Goal: Find specific page/section: Find specific page/section

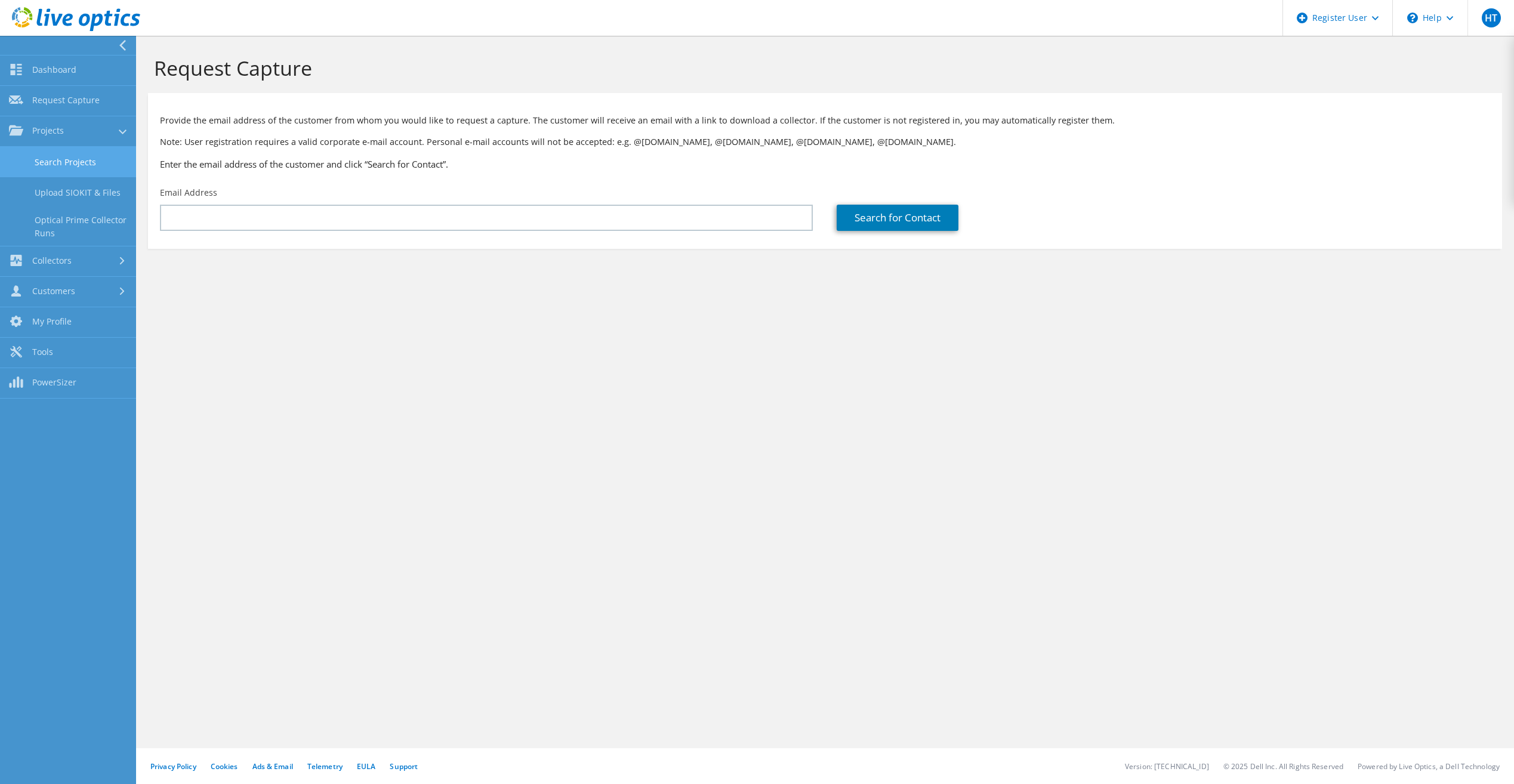
click at [63, 152] on link "Search Projects" at bounding box center [68, 162] width 136 height 31
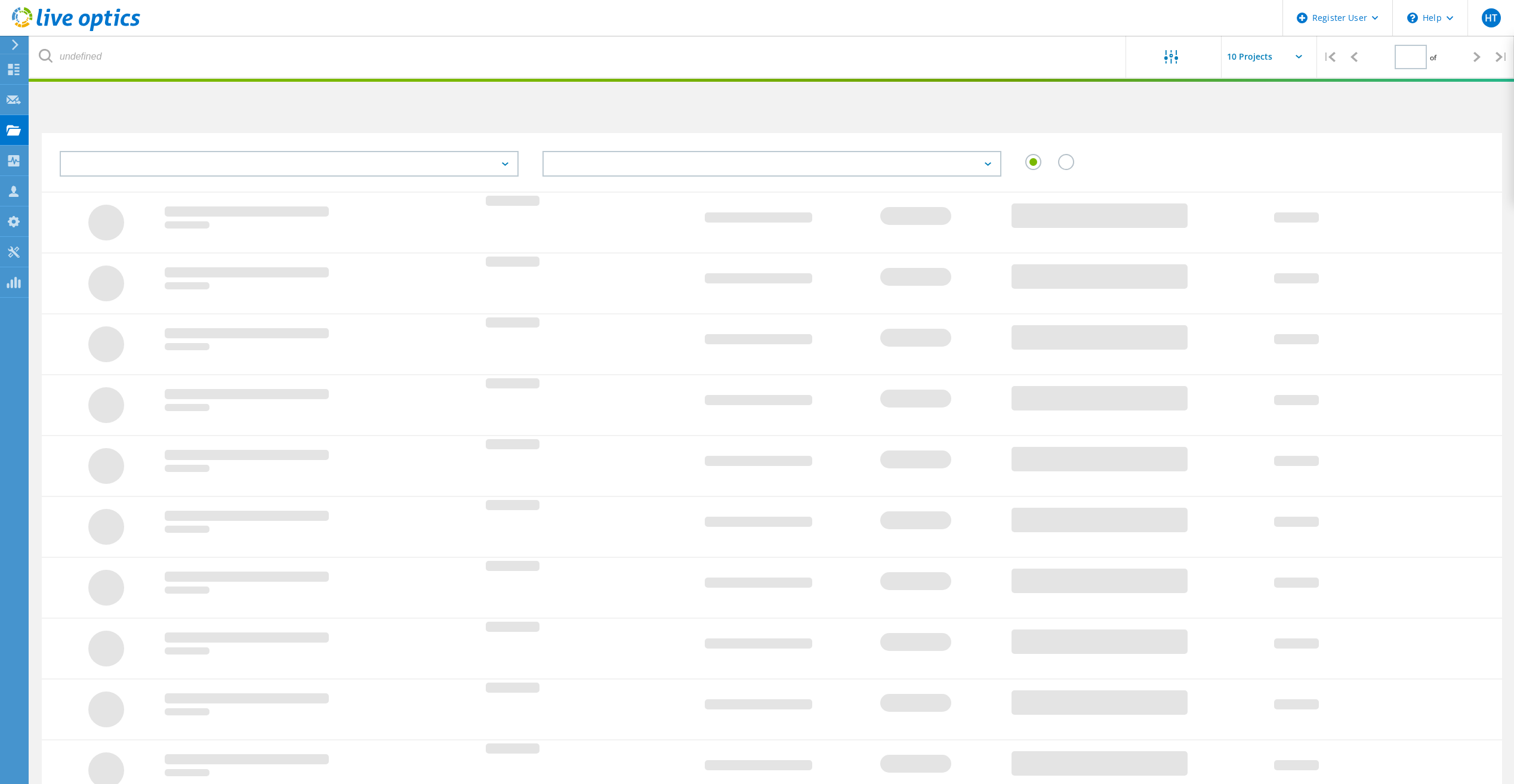
type input "1"
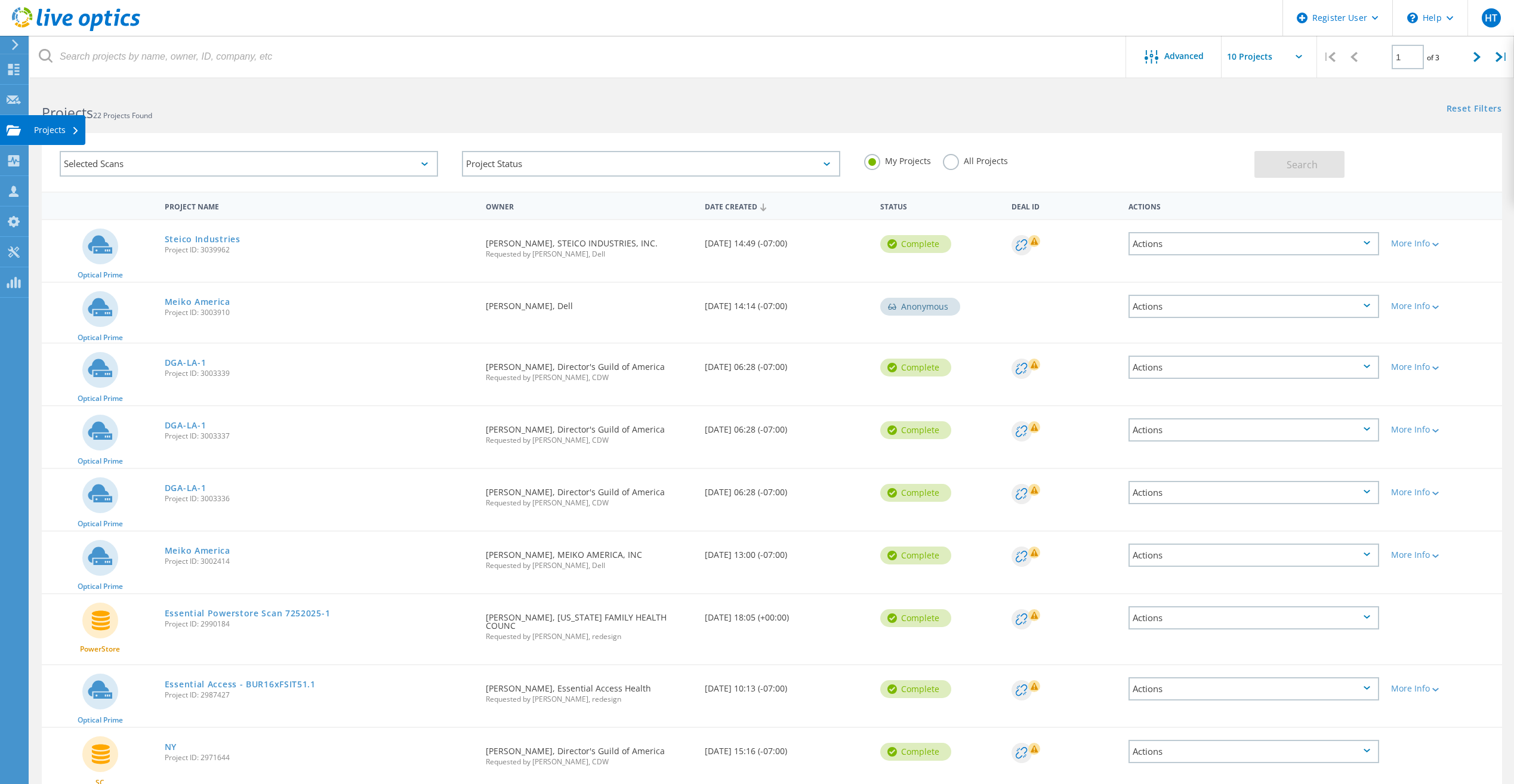
click at [15, 134] on use at bounding box center [14, 130] width 15 height 10
